Goal: Task Accomplishment & Management: Manage account settings

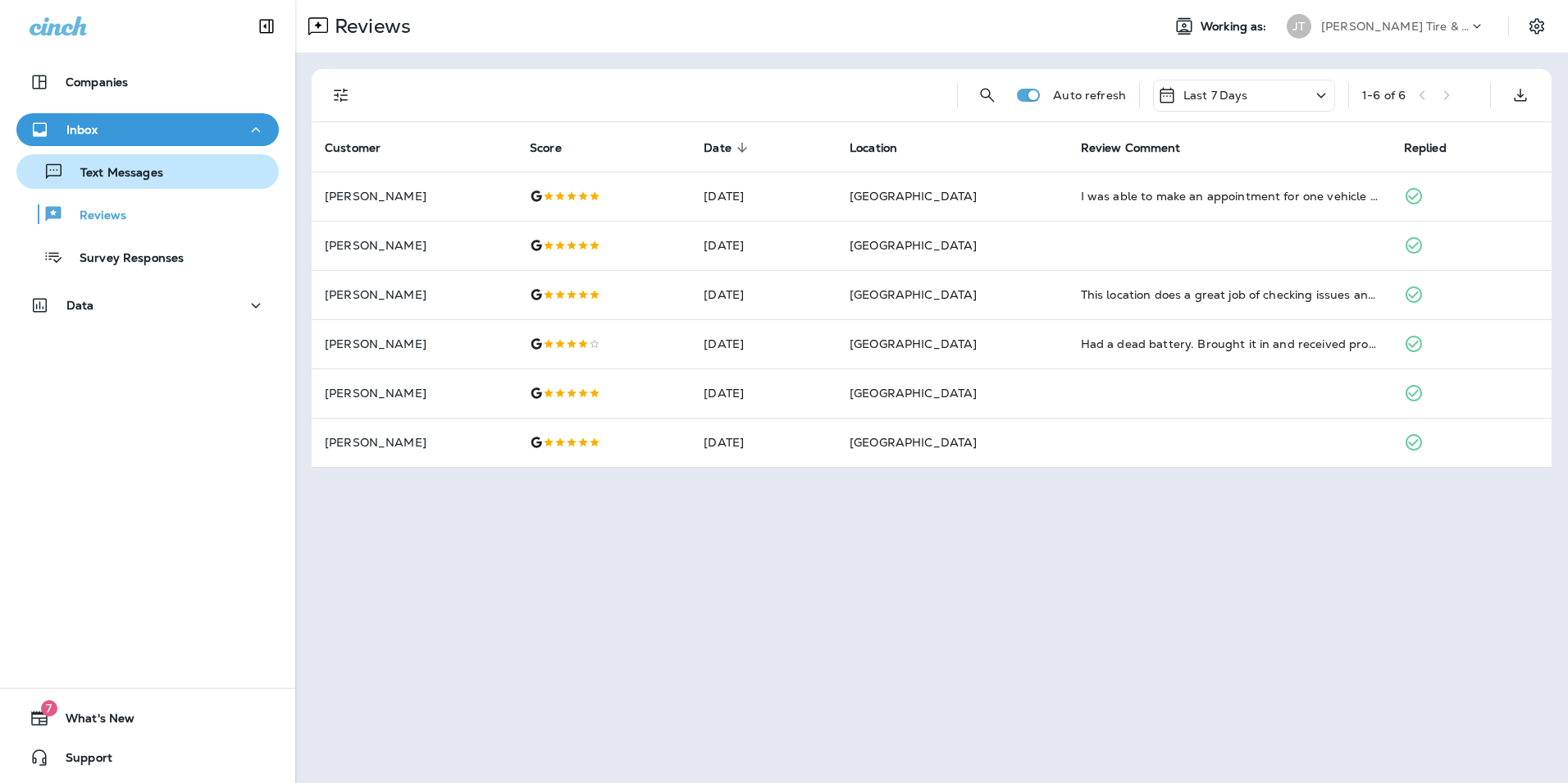
click at [132, 178] on p "Text Messages" at bounding box center [113, 174] width 99 height 16
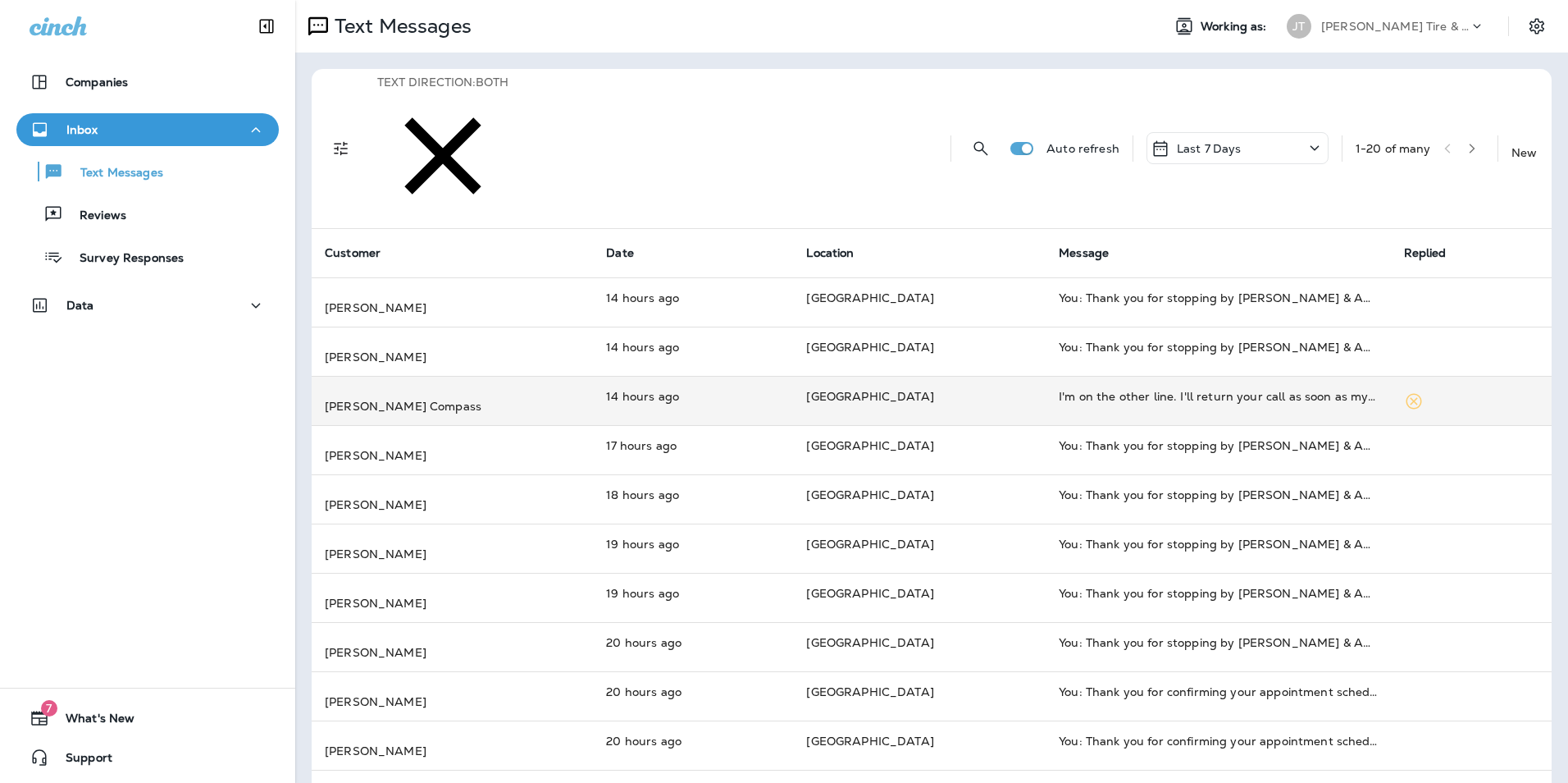
click at [996, 388] on p "[GEOGRAPHIC_DATA]" at bounding box center [920, 396] width 227 height 17
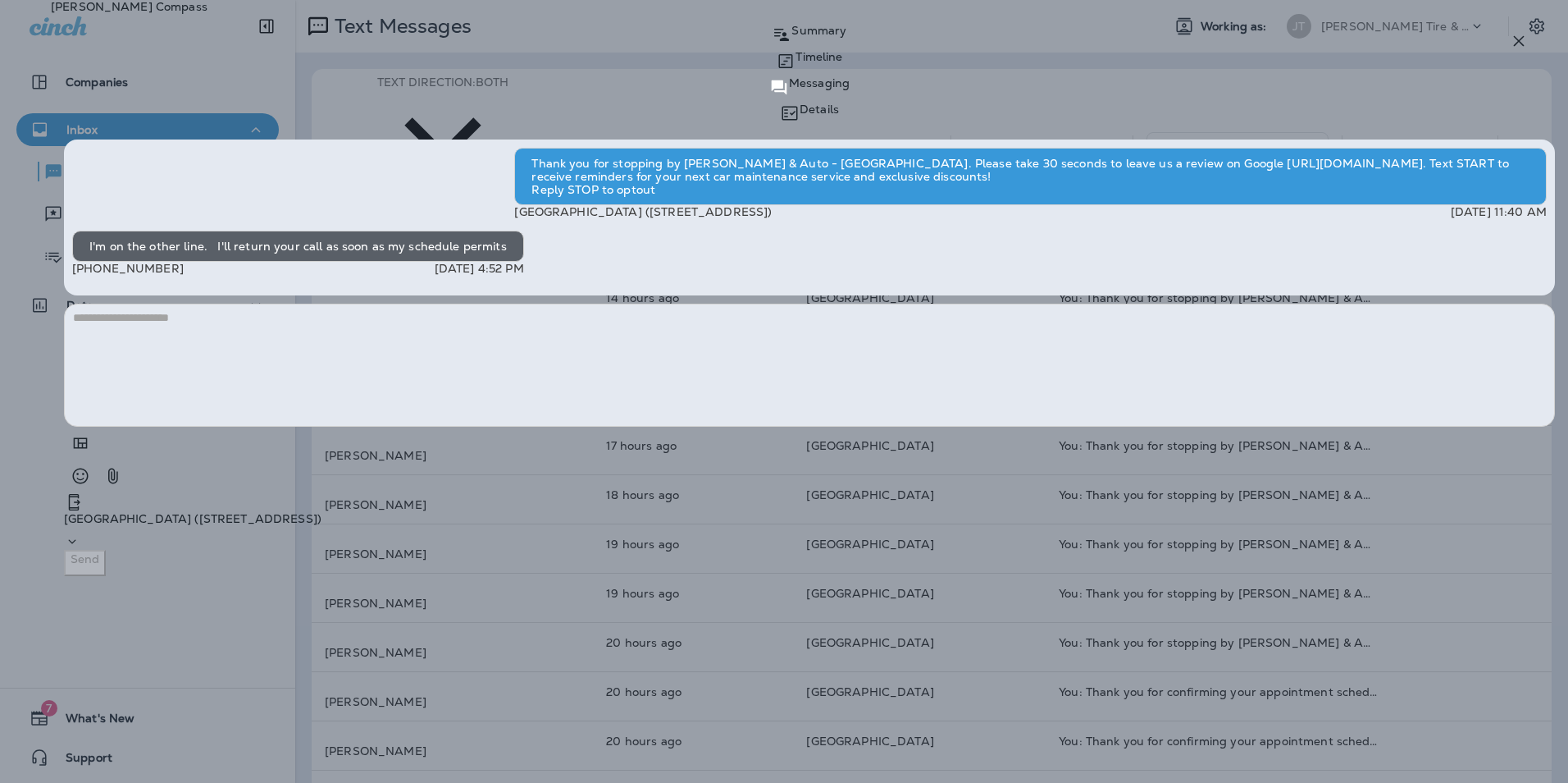
click at [1520, 40] on icon "button" at bounding box center [1519, 42] width 11 height 11
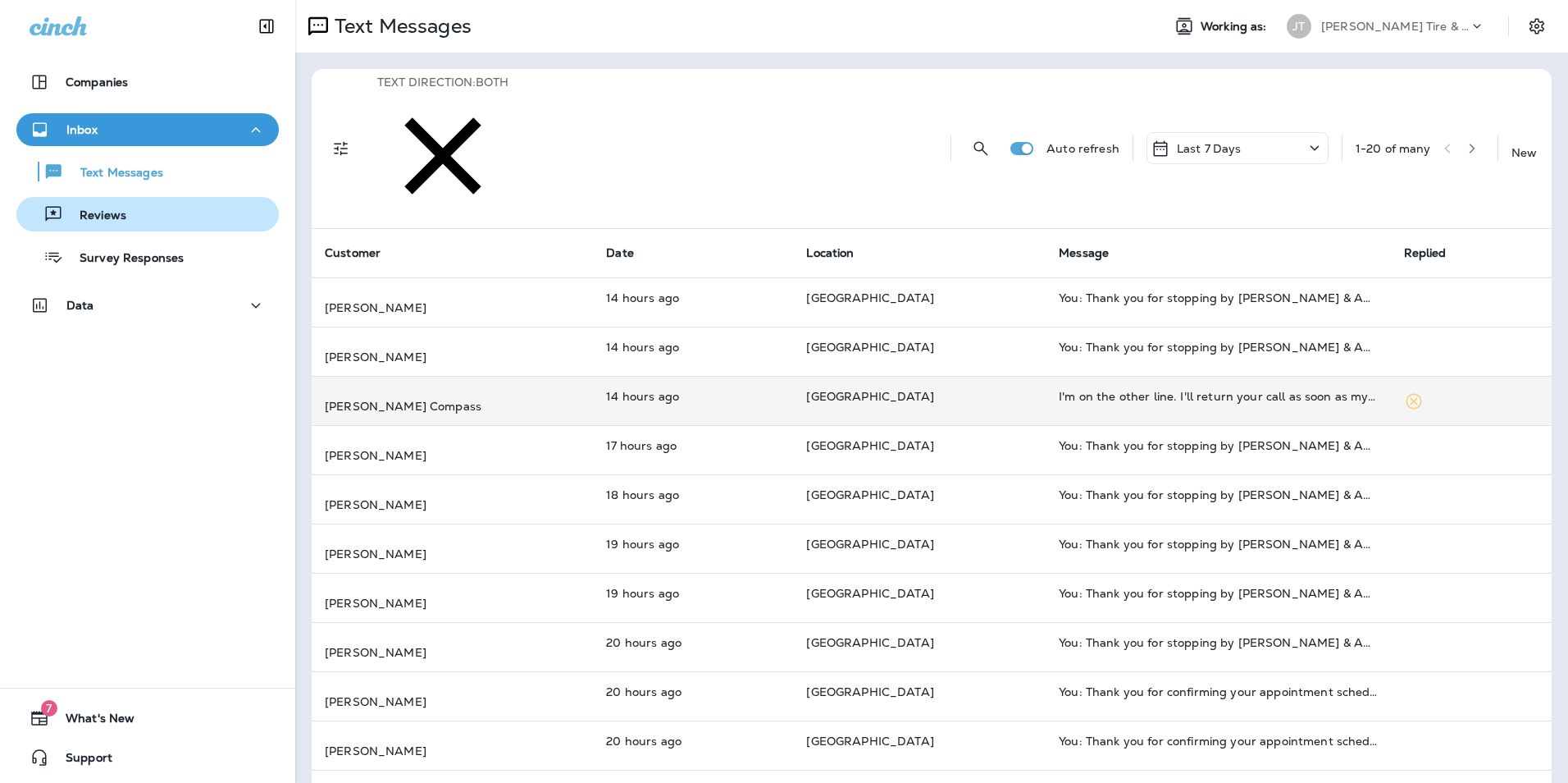
click at [79, 211] on p "Reviews" at bounding box center [94, 216] width 63 height 16
